Goal: Task Accomplishment & Management: Manage account settings

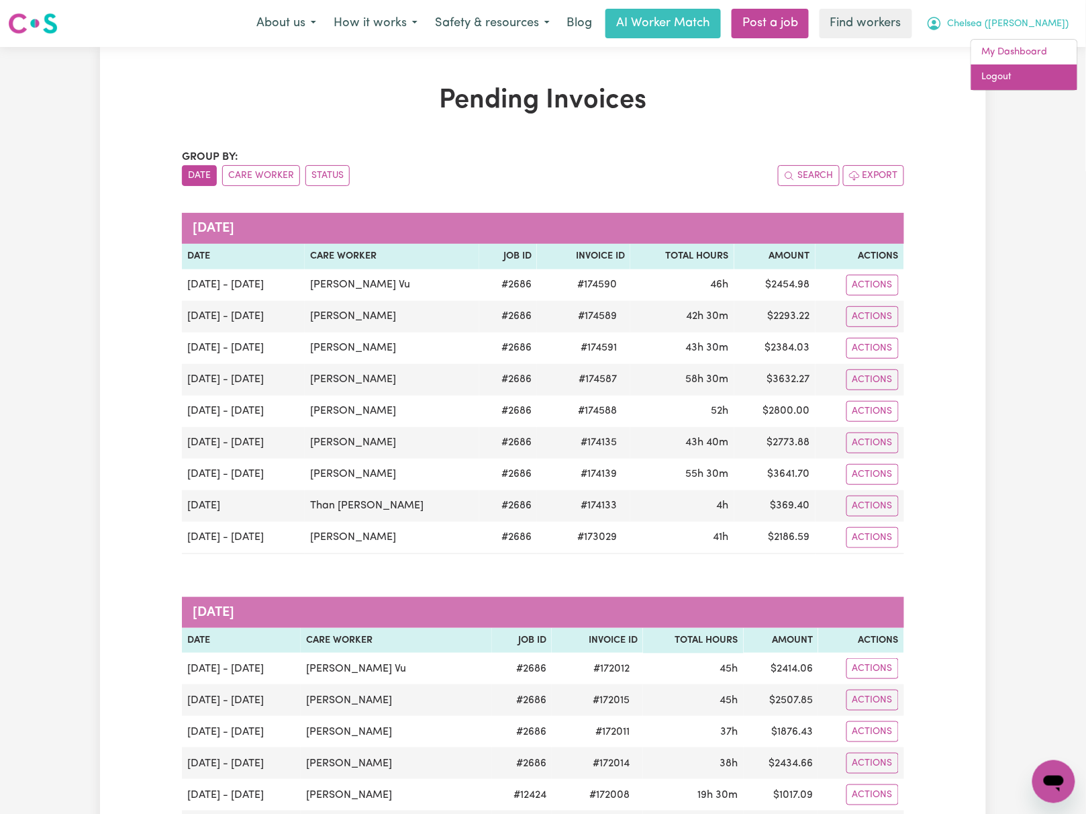
click at [1002, 78] on link "Logout" at bounding box center [1024, 77] width 106 height 26
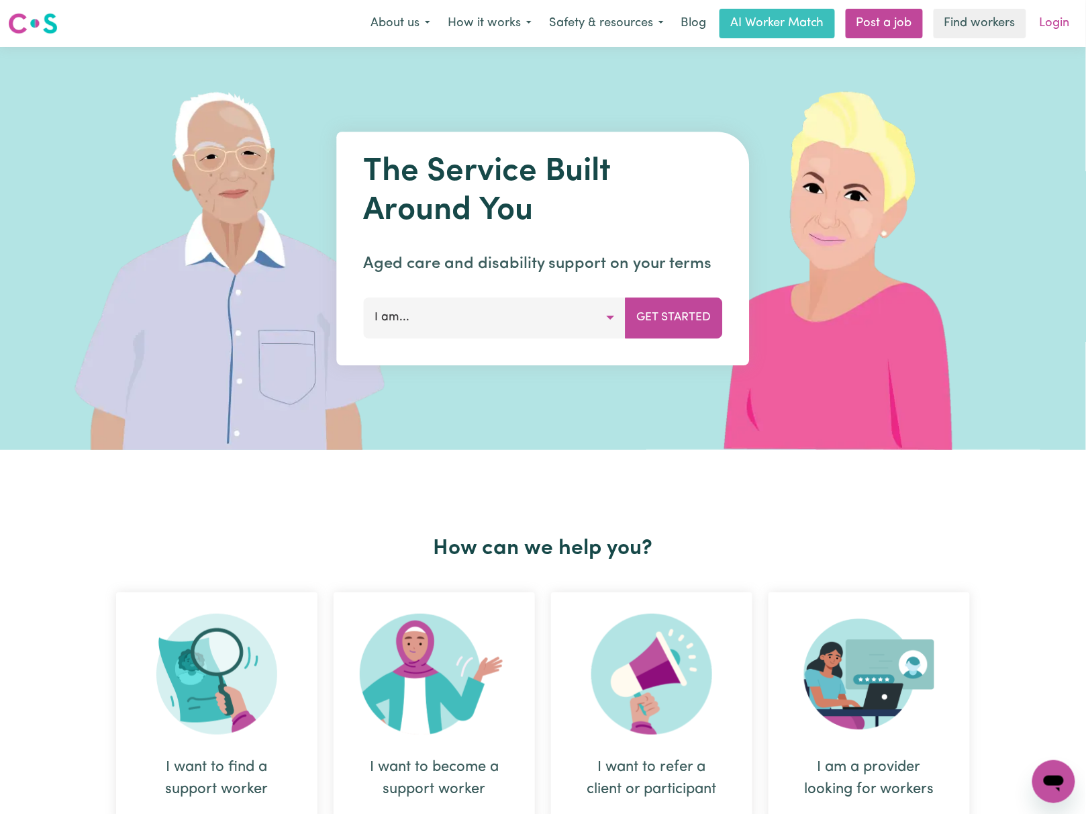
click at [1034, 28] on link "Login" at bounding box center [1055, 24] width 46 height 30
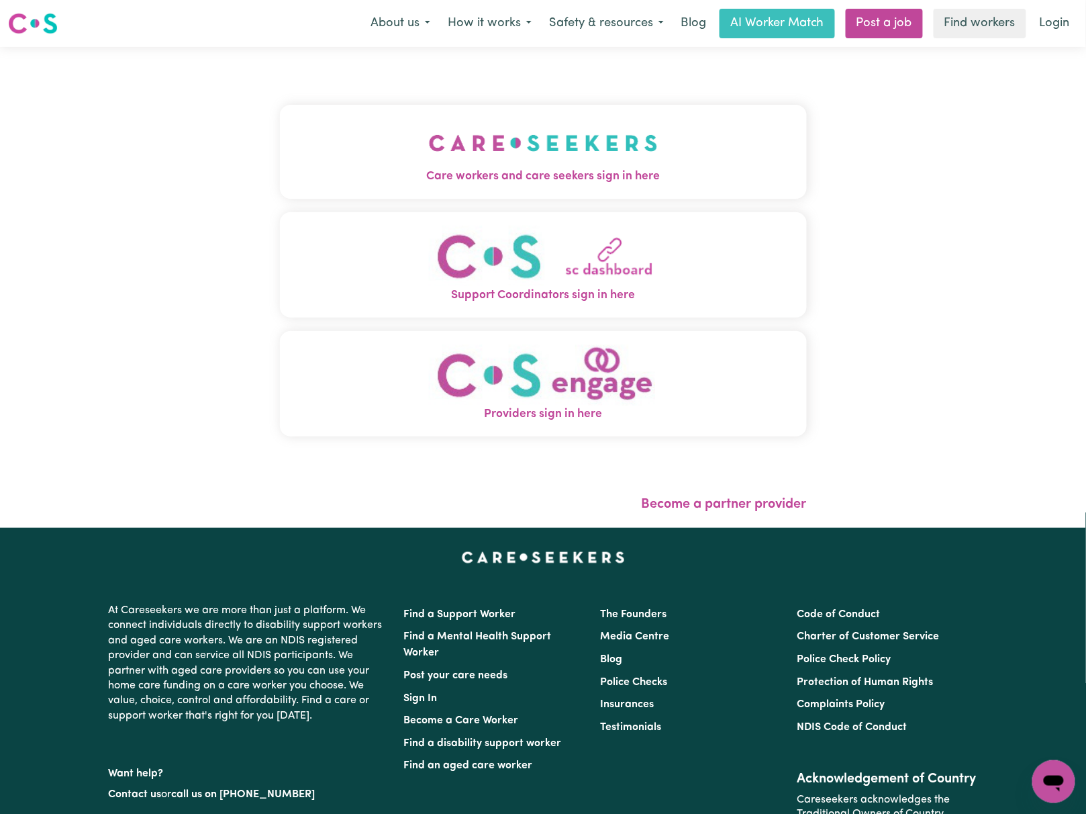
click at [481, 148] on img "Care workers and care seekers sign in here" at bounding box center [543, 143] width 229 height 50
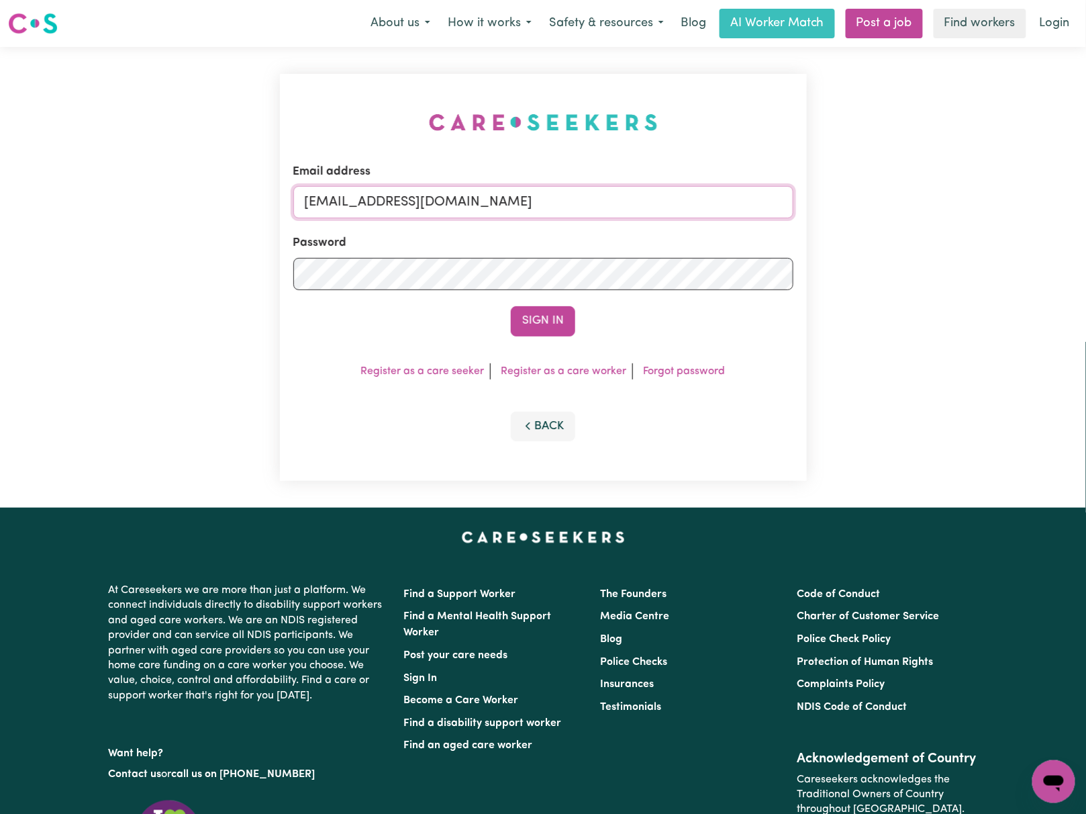
click at [411, 199] on input "[EMAIL_ADDRESS][DOMAIN_NAME]" at bounding box center [543, 202] width 500 height 32
drag, startPoint x: 377, startPoint y: 197, endPoint x: 763, endPoint y: 199, distance: 386.7
click at [763, 199] on input "[EMAIL_ADDRESS][DOMAIN_NAME]" at bounding box center [543, 202] width 500 height 32
type input "superuser~[EMAIL_ADDRESS][DOMAIN_NAME]"
click at [511, 306] on button "Sign In" at bounding box center [543, 321] width 64 height 30
